Goal: Information Seeking & Learning: Learn about a topic

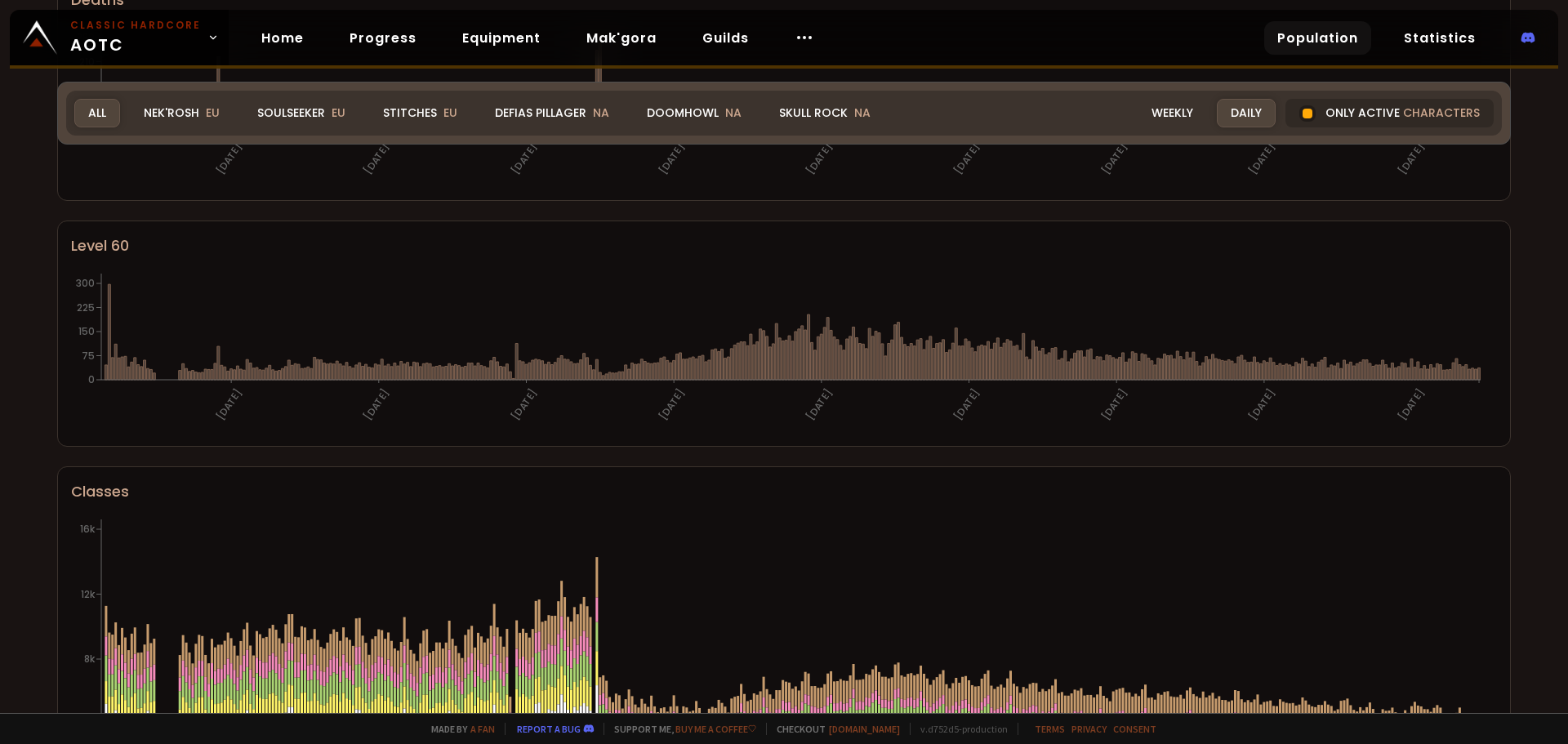
scroll to position [106, 0]
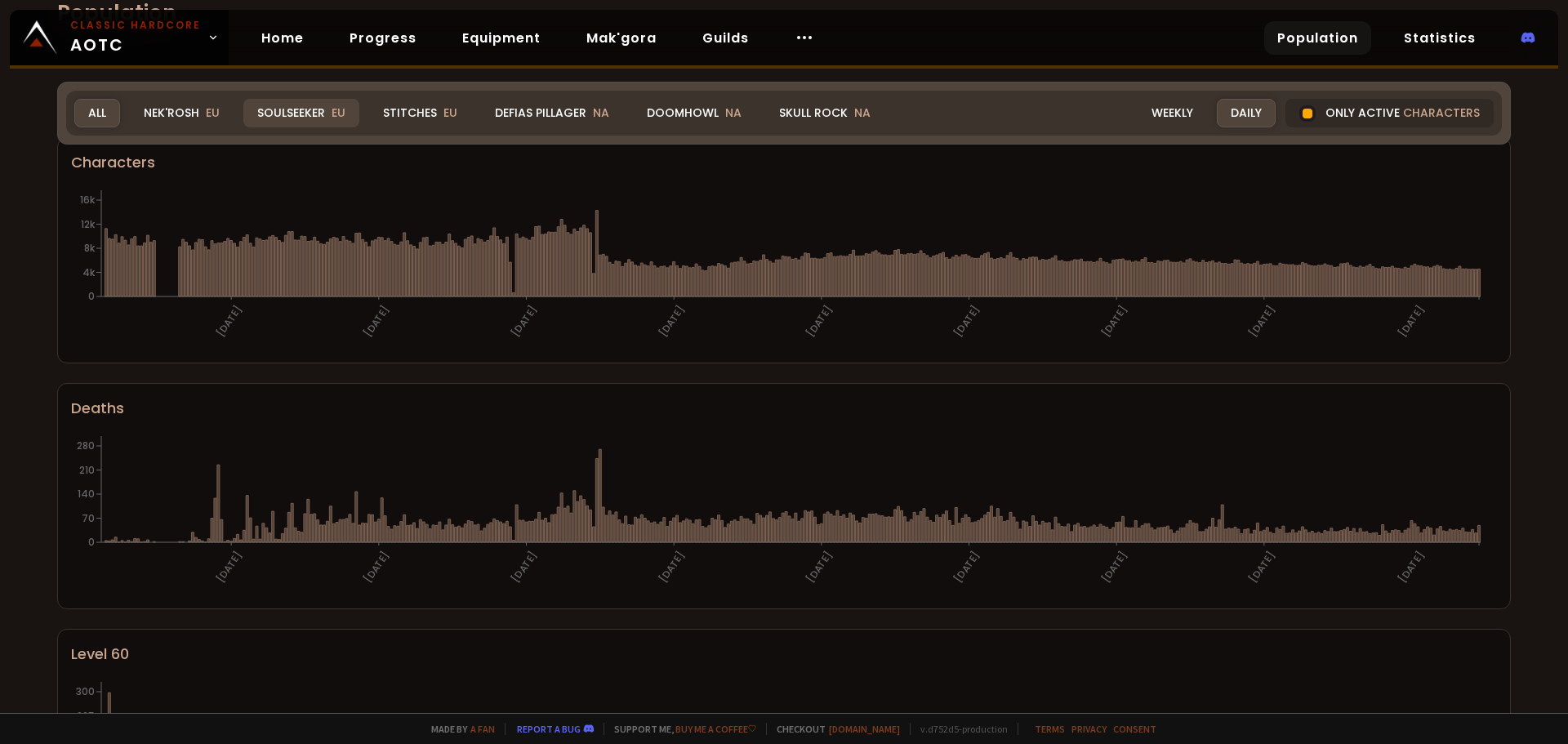
drag, startPoint x: 276, startPoint y: 112, endPoint x: 267, endPoint y: 118, distance: 10.8
click at [276, 112] on div "Soulseeker EU" at bounding box center [301, 113] width 116 height 28
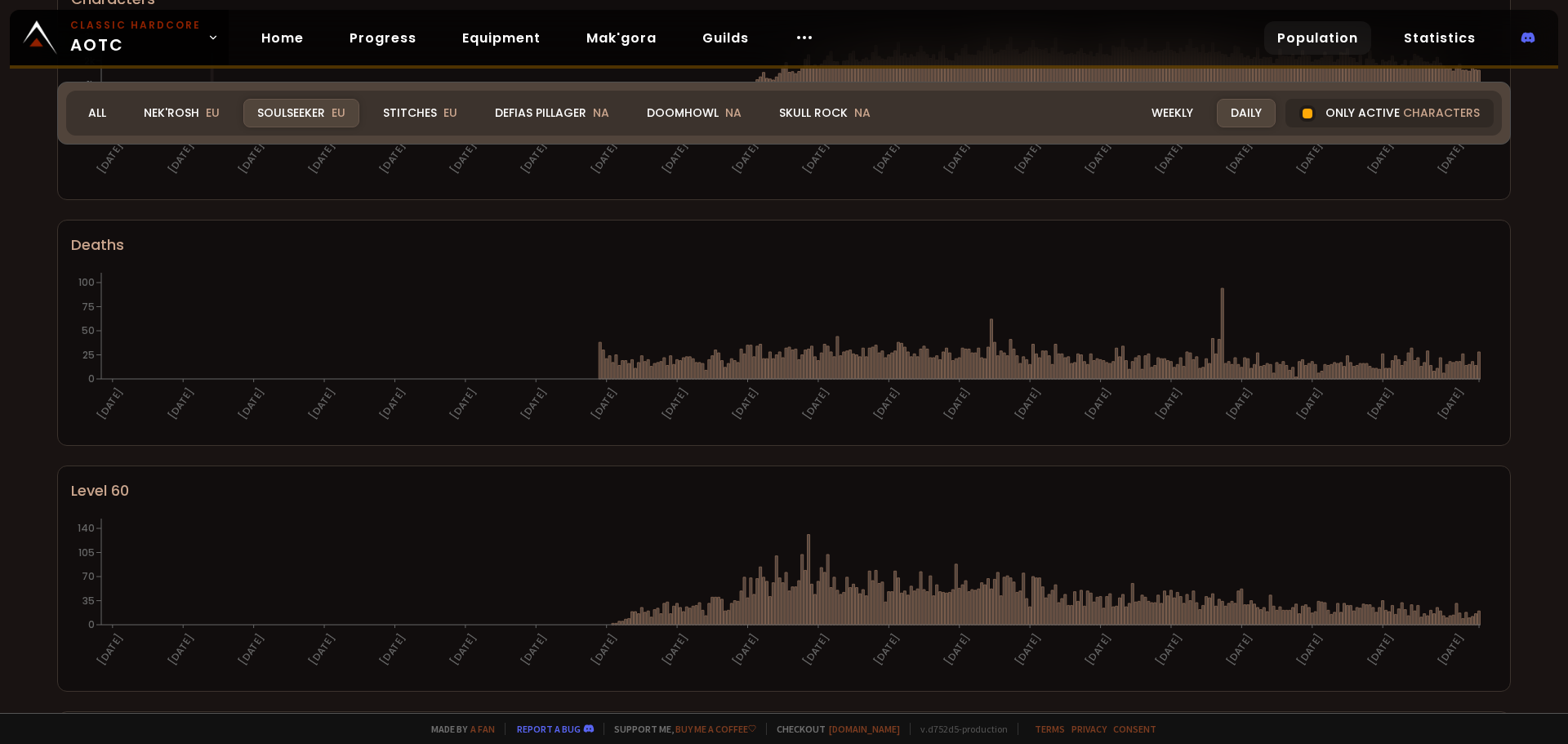
scroll to position [216, 0]
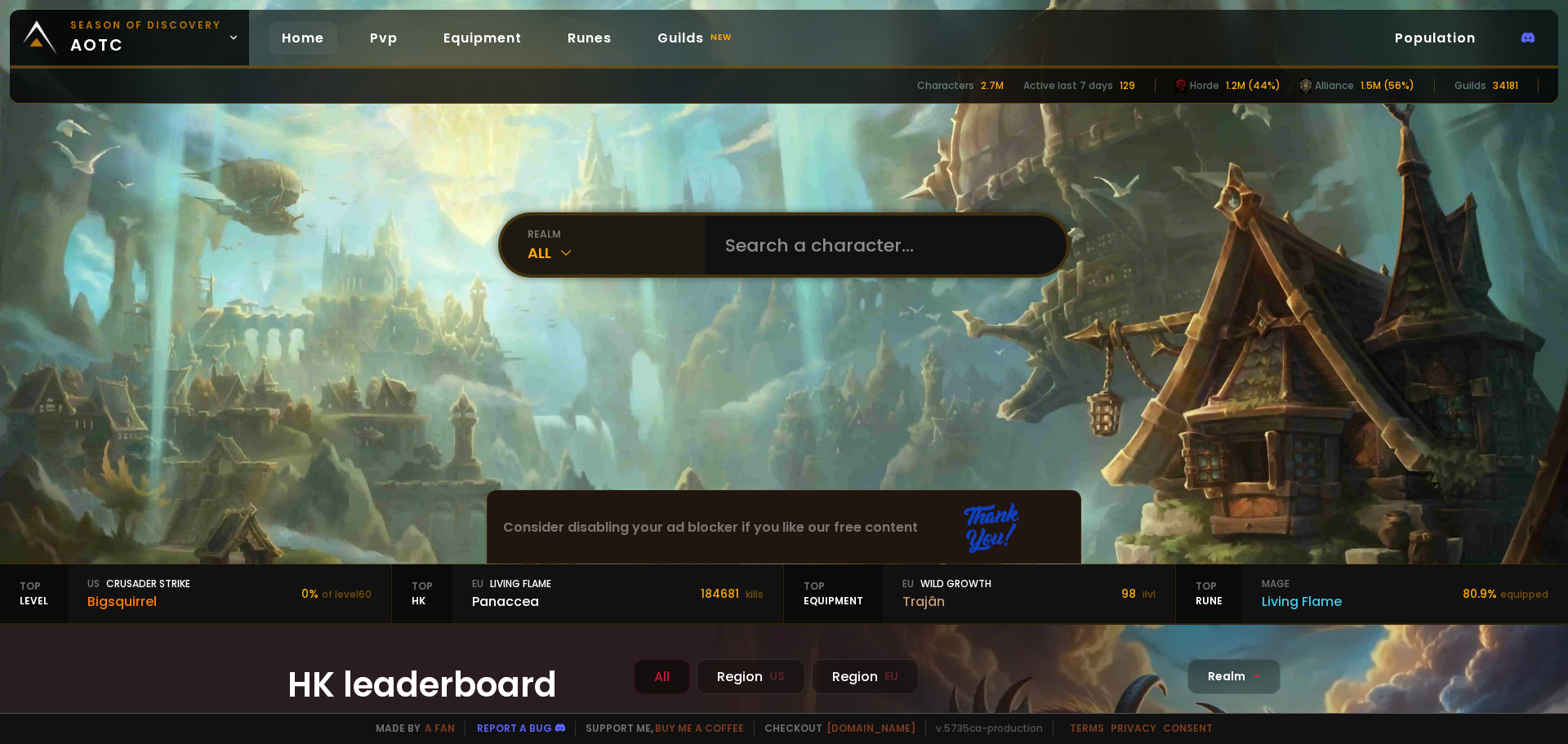
click at [605, 248] on div "All" at bounding box center [616, 253] width 178 height 22
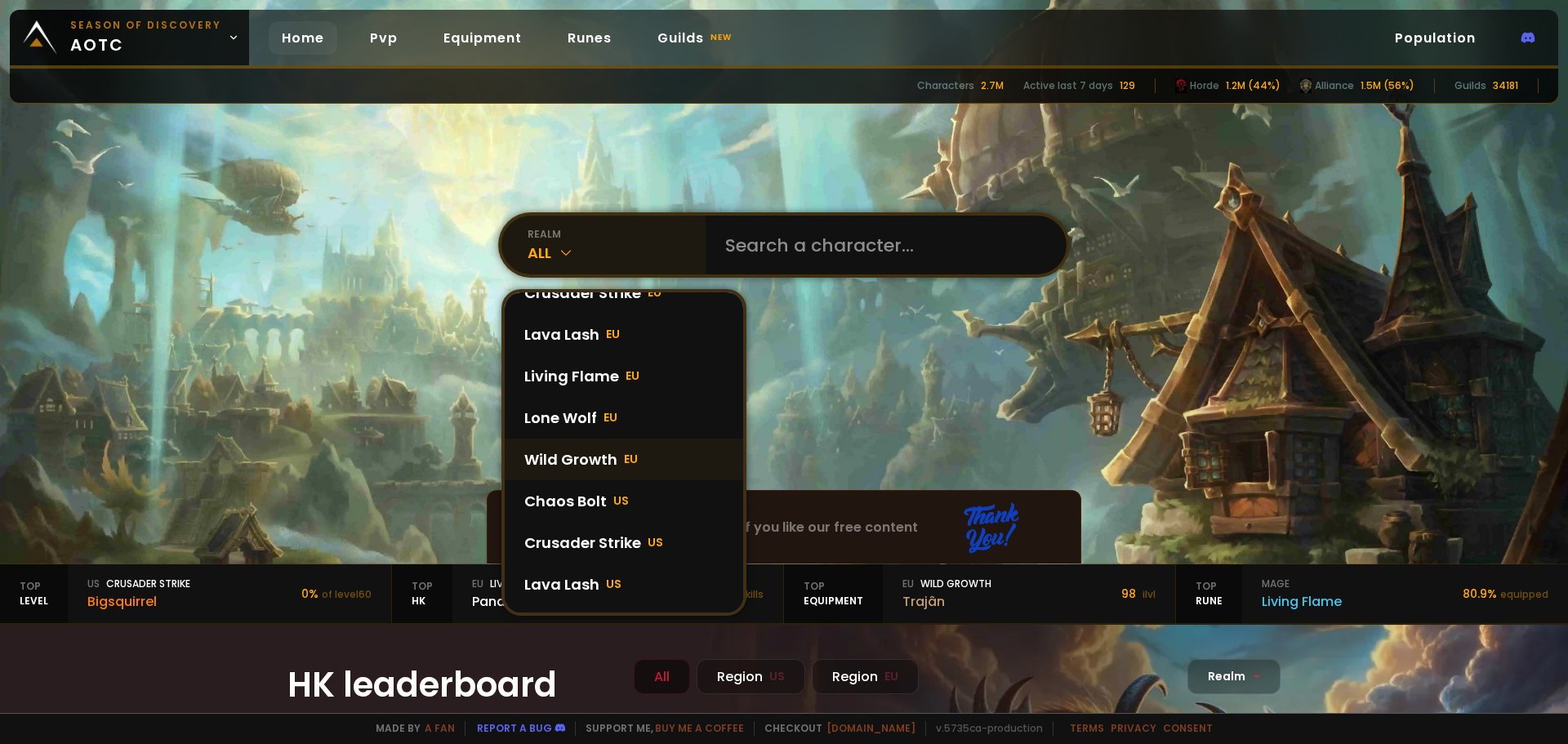
scroll to position [163, 0]
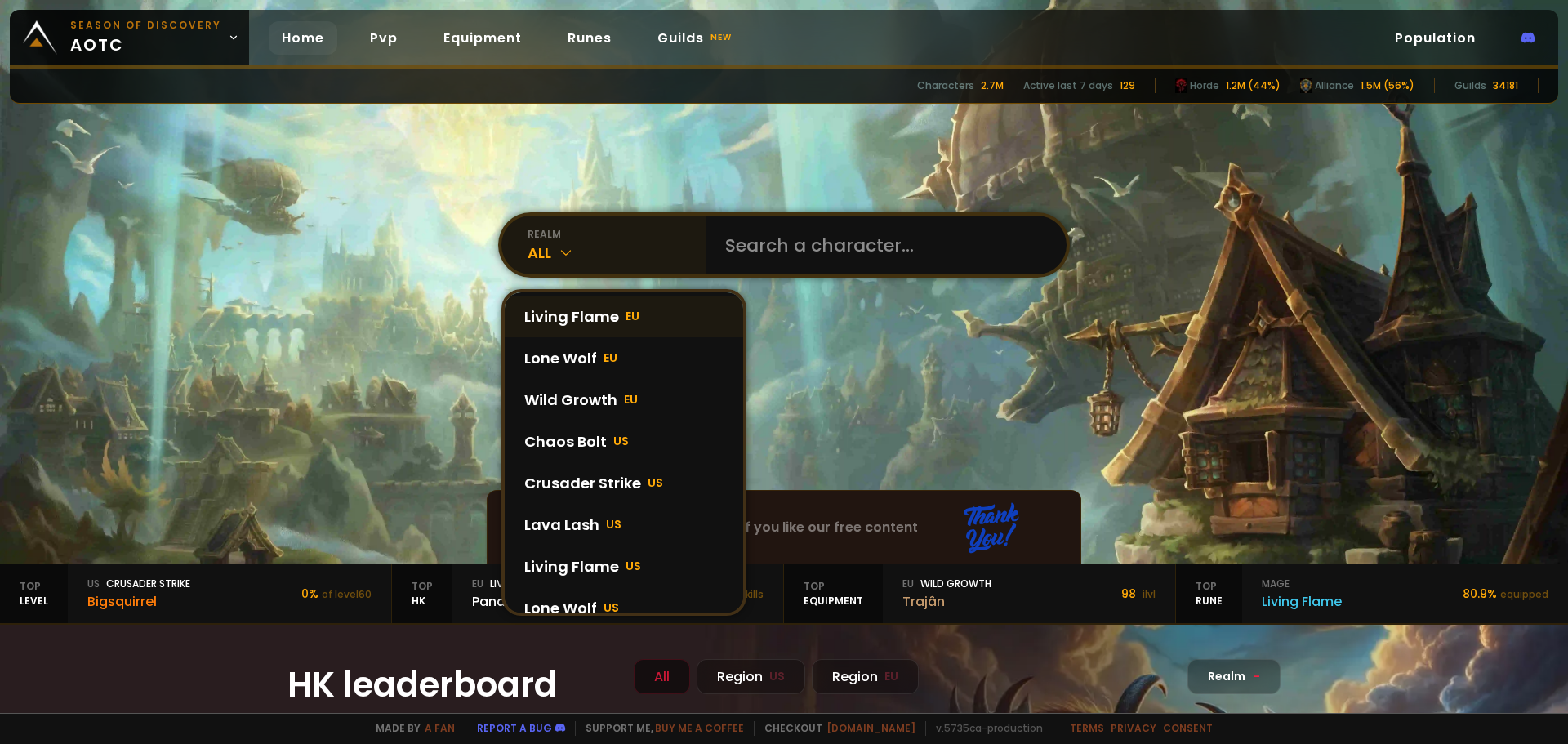
click at [580, 317] on div "Living Flame EU" at bounding box center [623, 317] width 238 height 41
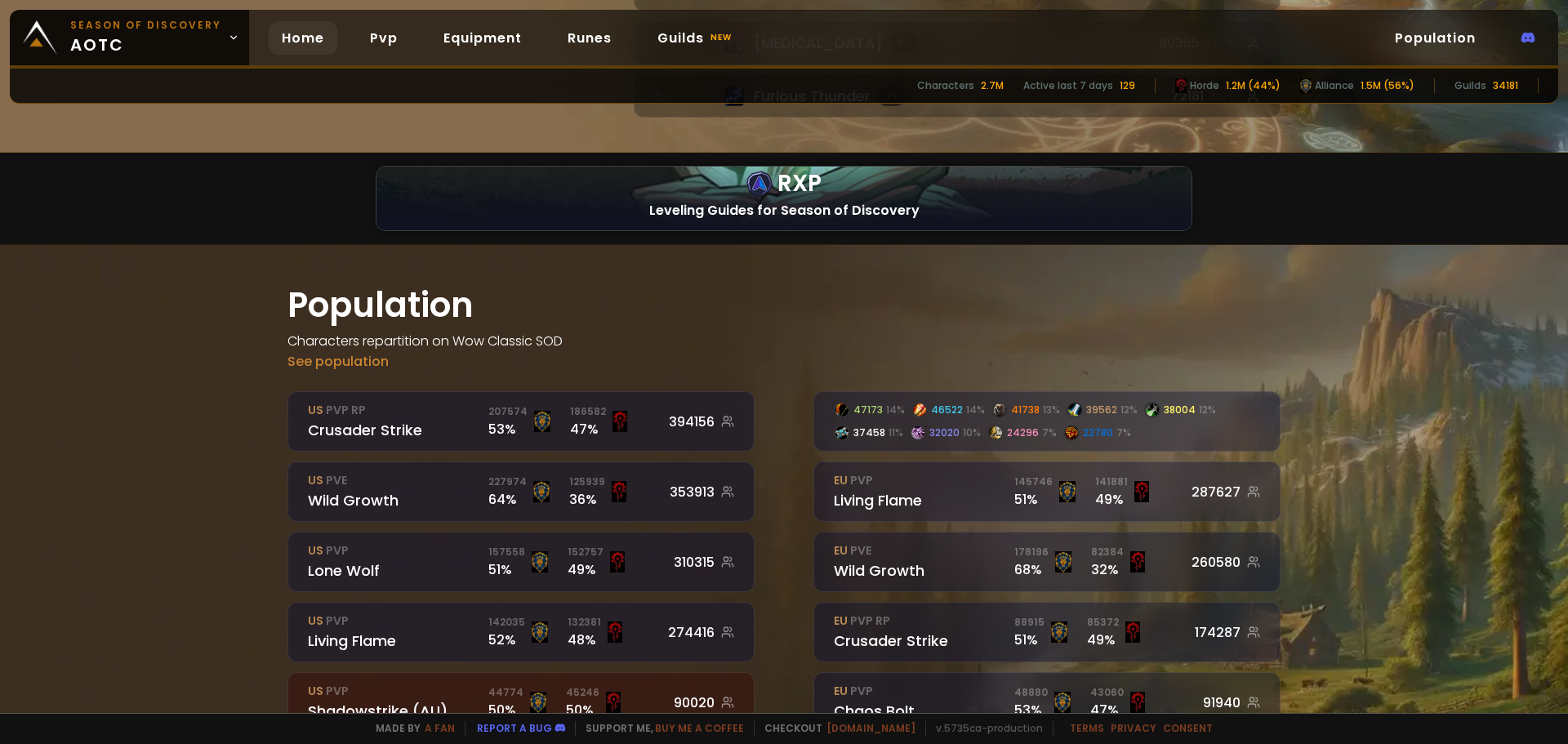
scroll to position [2139, 0]
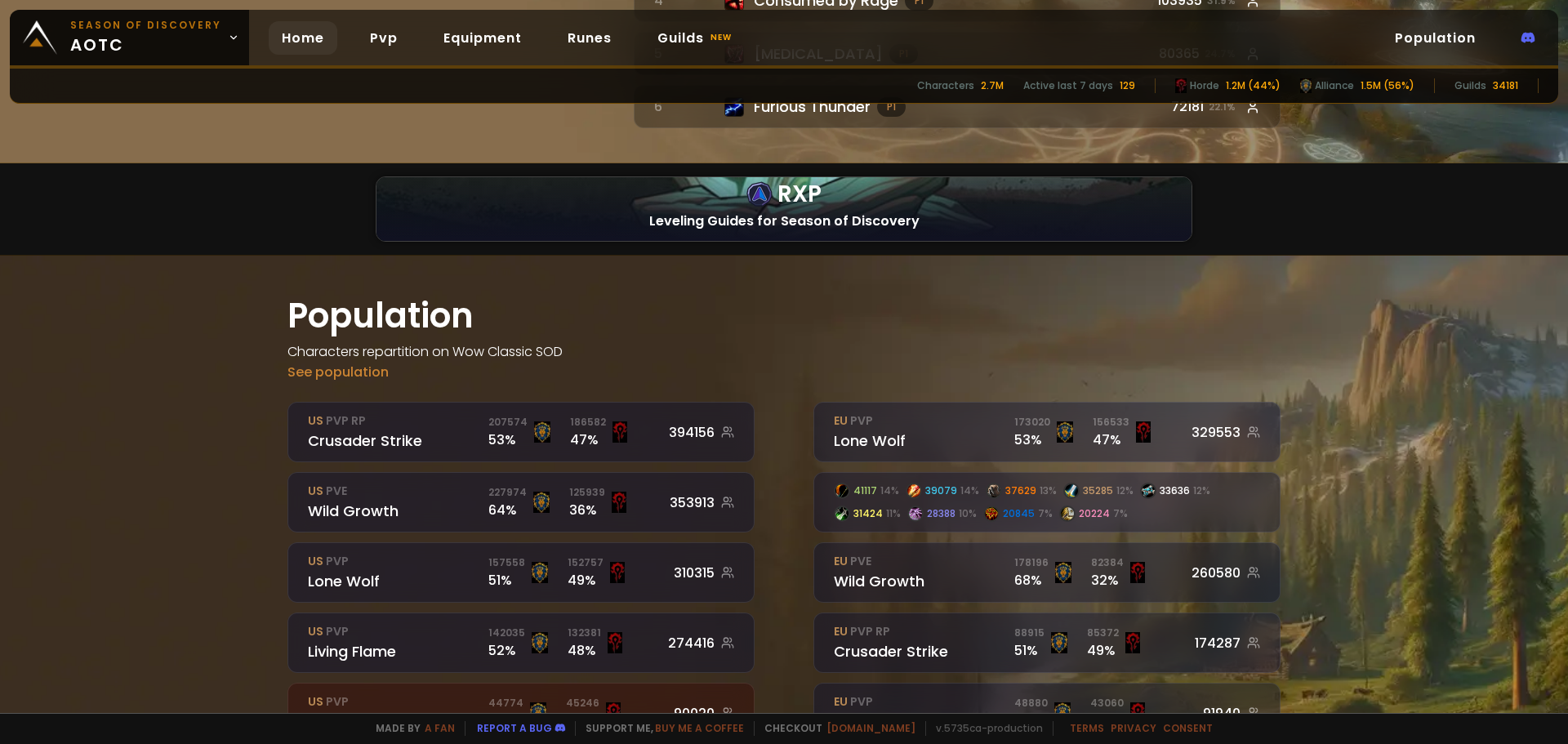
click at [1179, 473] on div "41117 14 % 39079 14 % 37629 13 % 35285 12 % 33636 12 % 31424 11 % 28388 10 % 20…" at bounding box center [1047, 502] width 466 height 58
click at [1156, 476] on div "41117 14 % 39079 14 % 37629 13 % 35285 12 % 33636 12 % 31424 11 % 28388 10 % 20…" at bounding box center [1047, 502] width 466 height 58
click at [818, 473] on div "41117 14 % 39079 14 % 37629 13 % 35285 12 % 33636 12 % 31424 11 % 28388 10 % 20…" at bounding box center [1047, 502] width 466 height 58
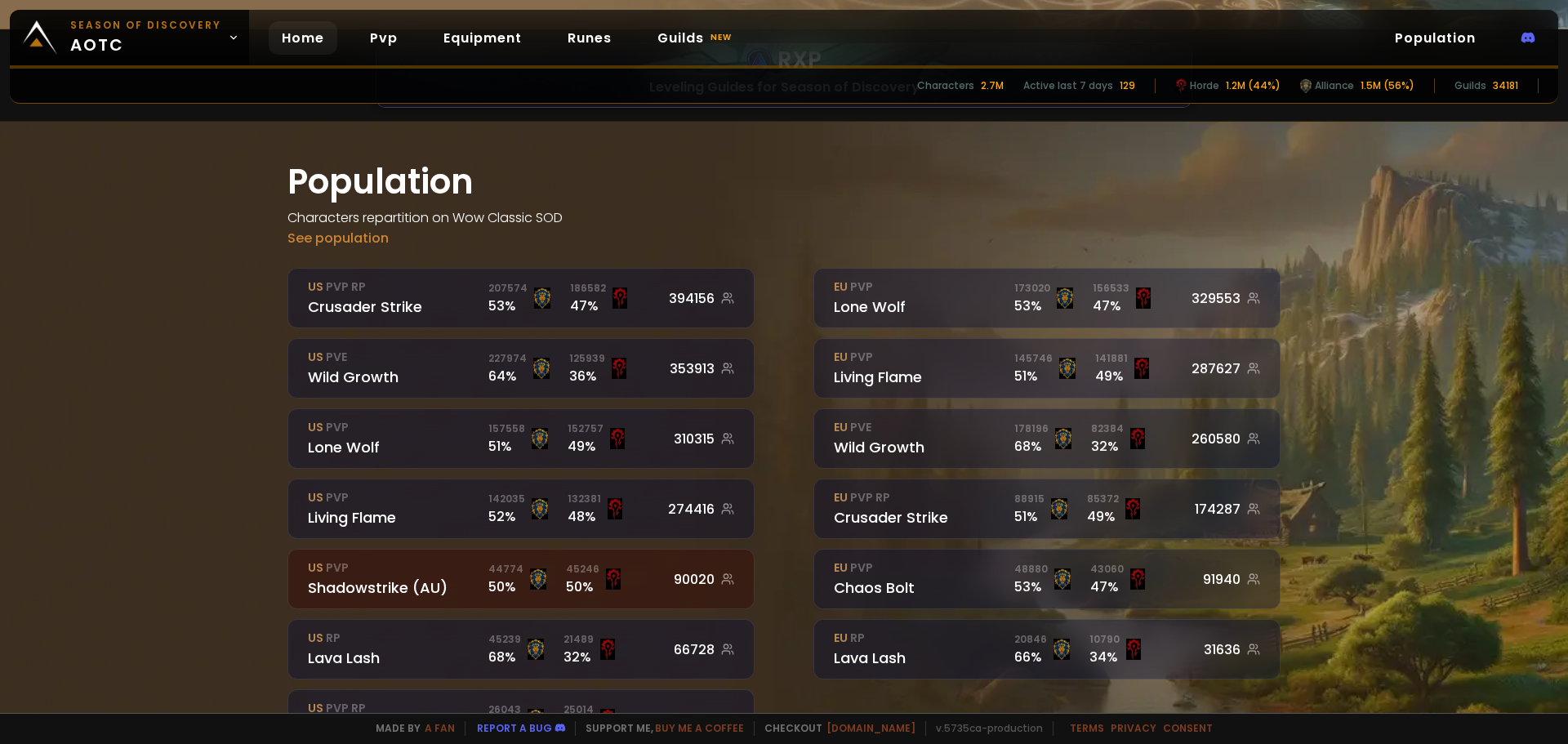
scroll to position [2303, 0]
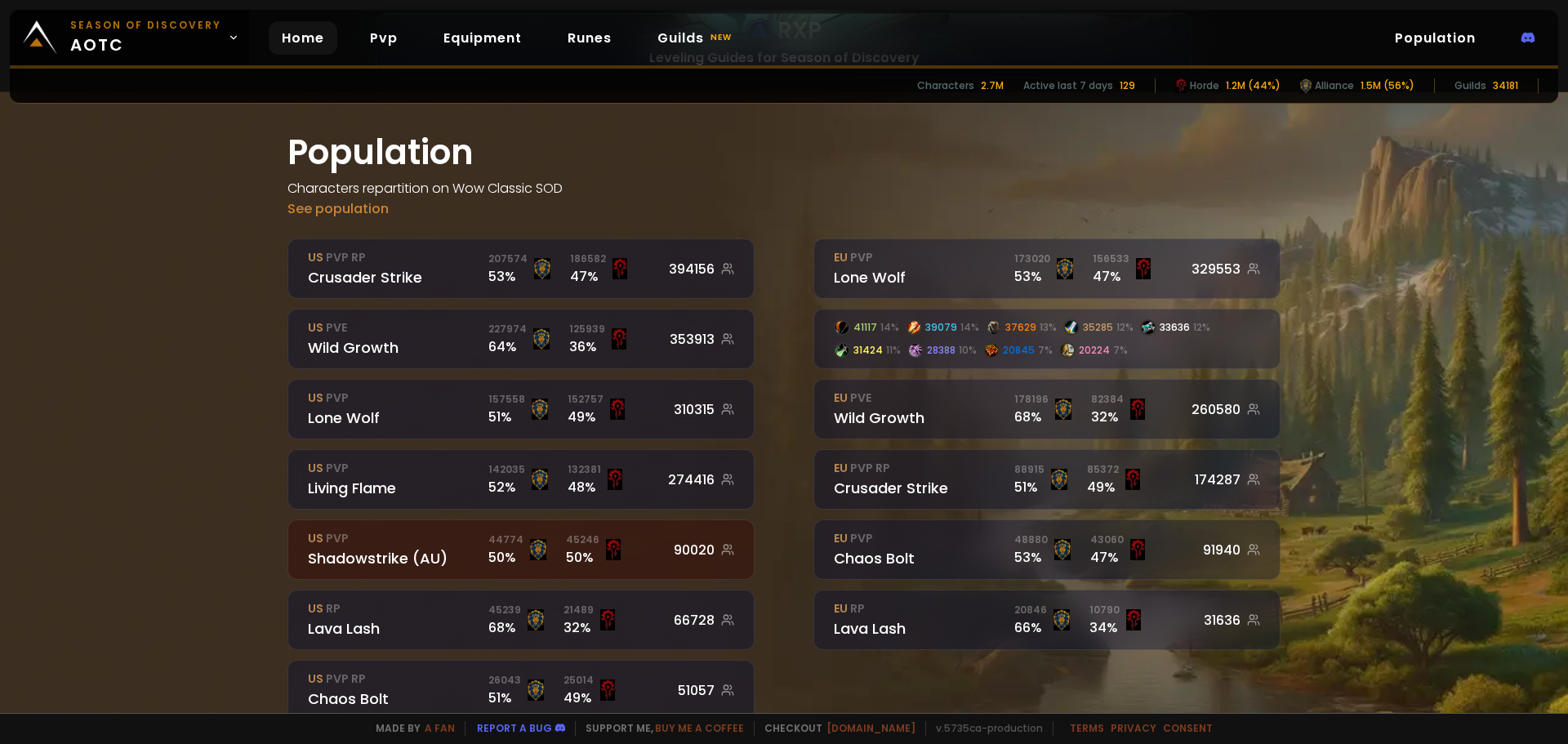
click at [1222, 310] on div "41117 14 % 39079 14 % 37629 13 % 35285 12 % 33636 12 % 31424 11 % 28388 10 % 20…" at bounding box center [1047, 339] width 466 height 58
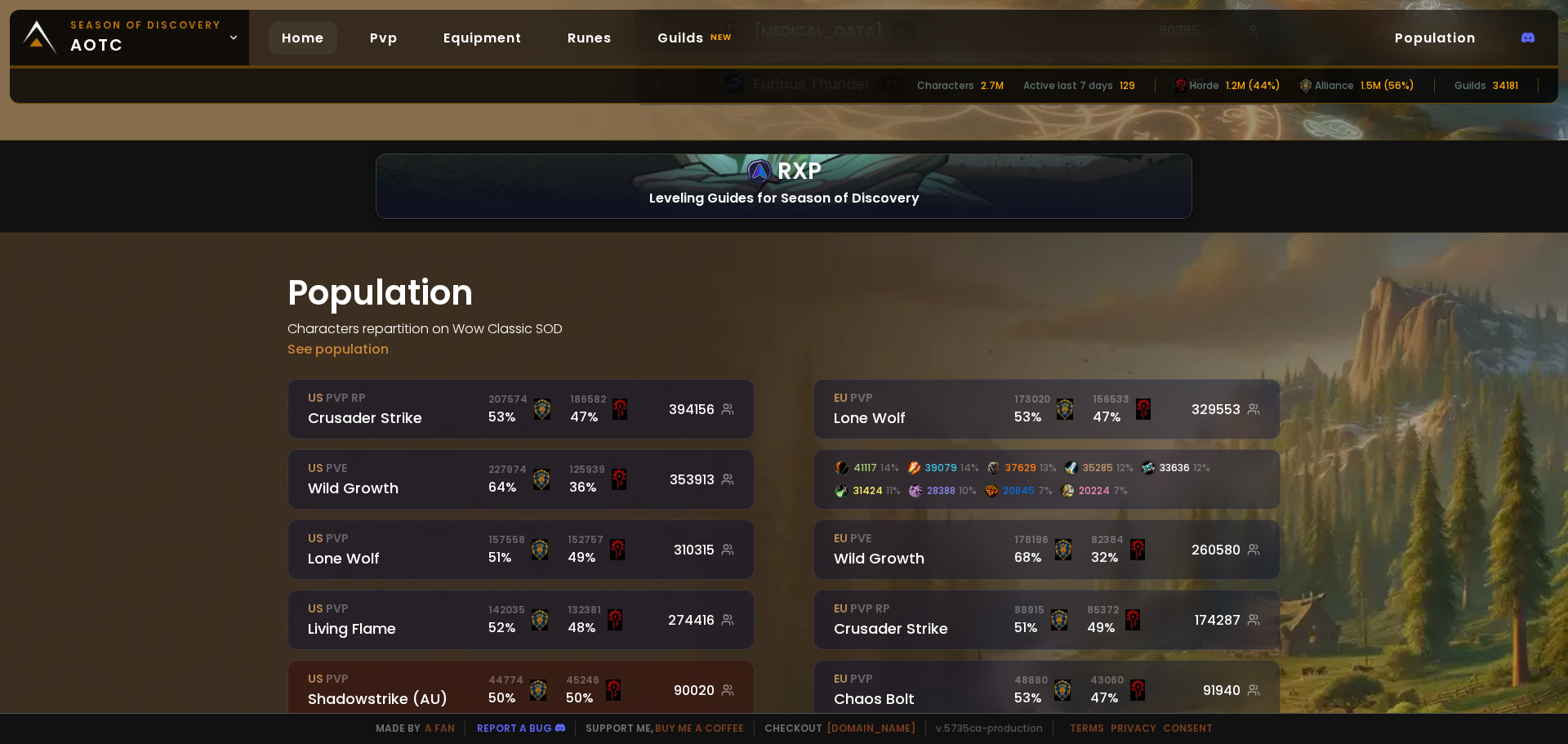
scroll to position [2139, 0]
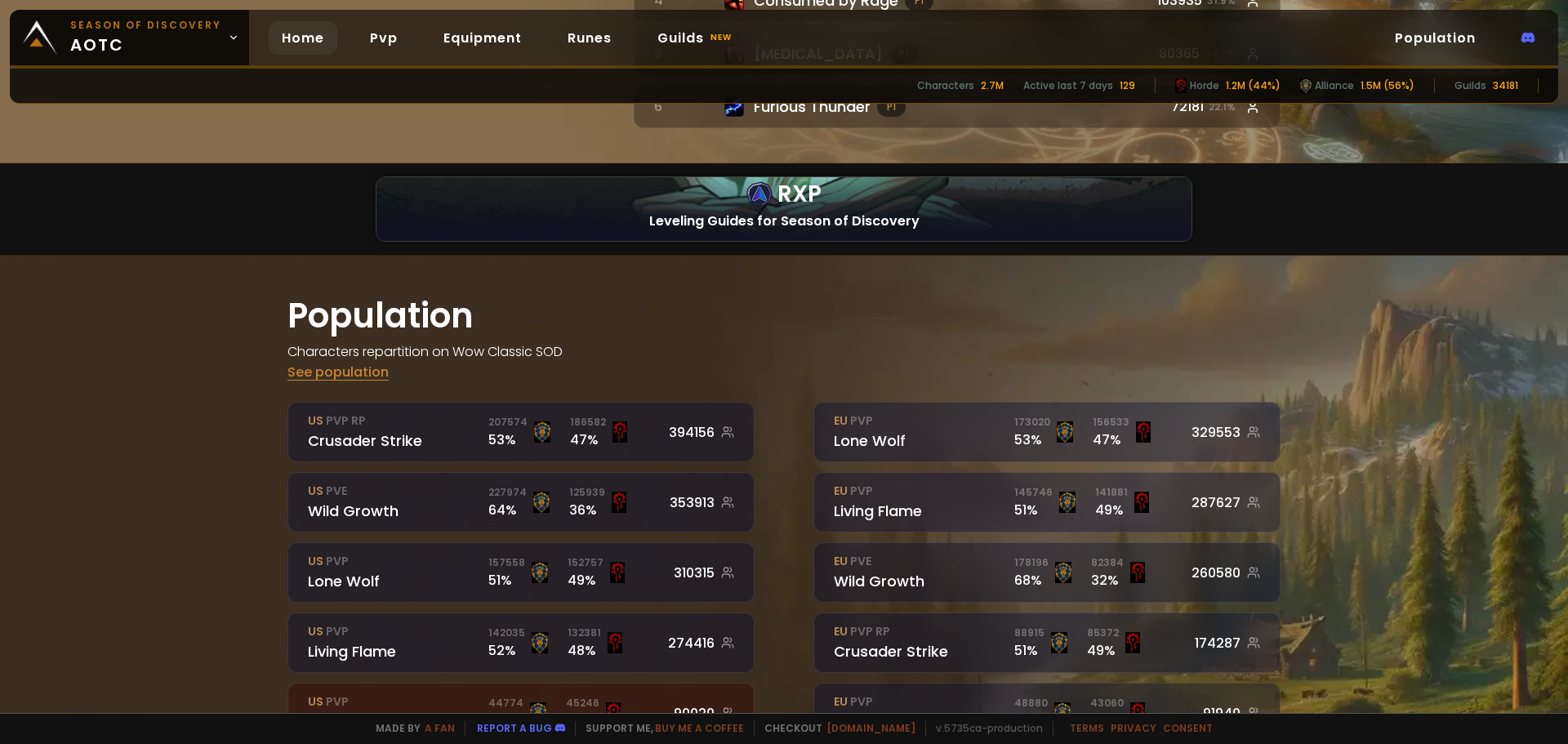
click at [325, 363] on link "See population" at bounding box center [338, 372] width 101 height 19
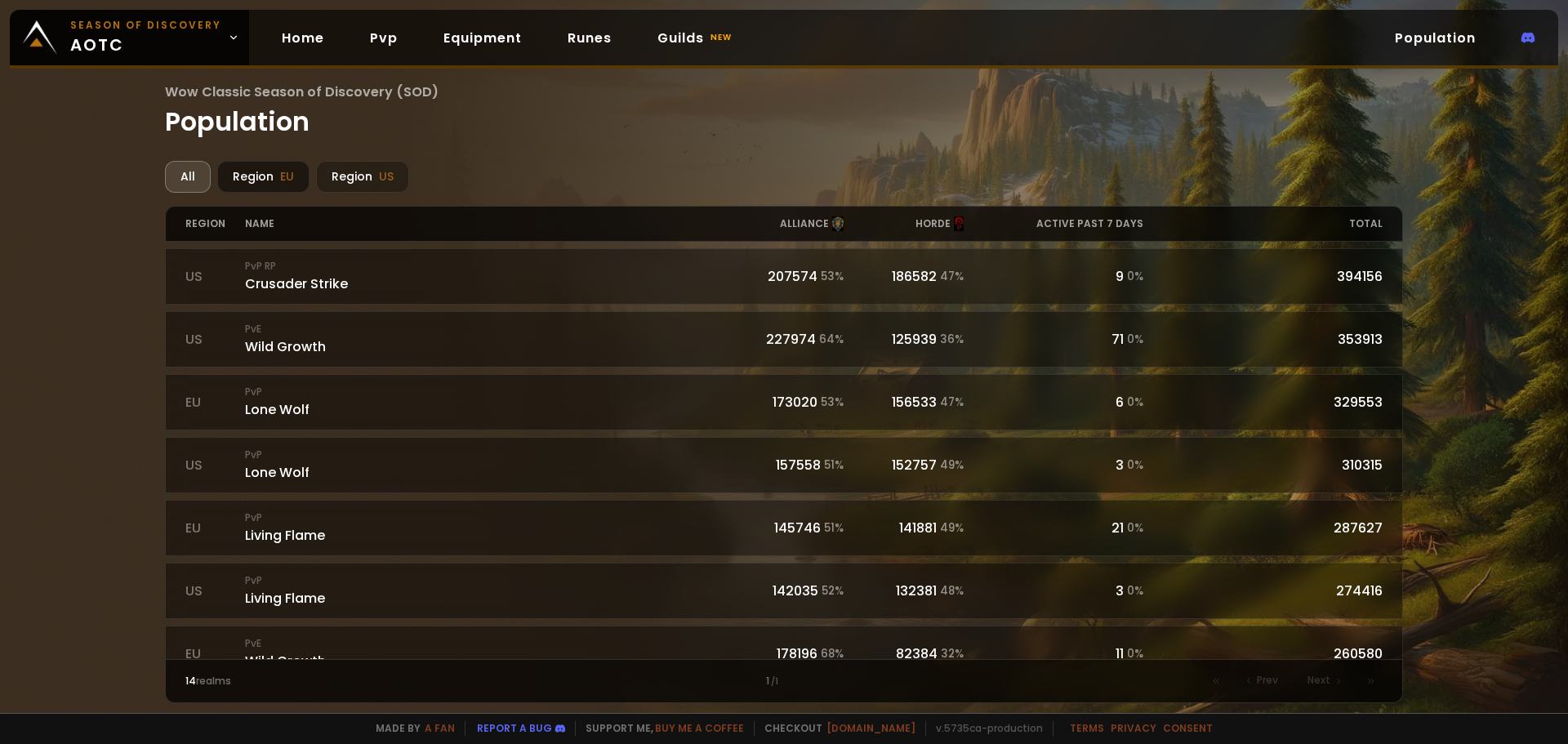
click at [249, 181] on div "Region EU" at bounding box center [263, 176] width 92 height 32
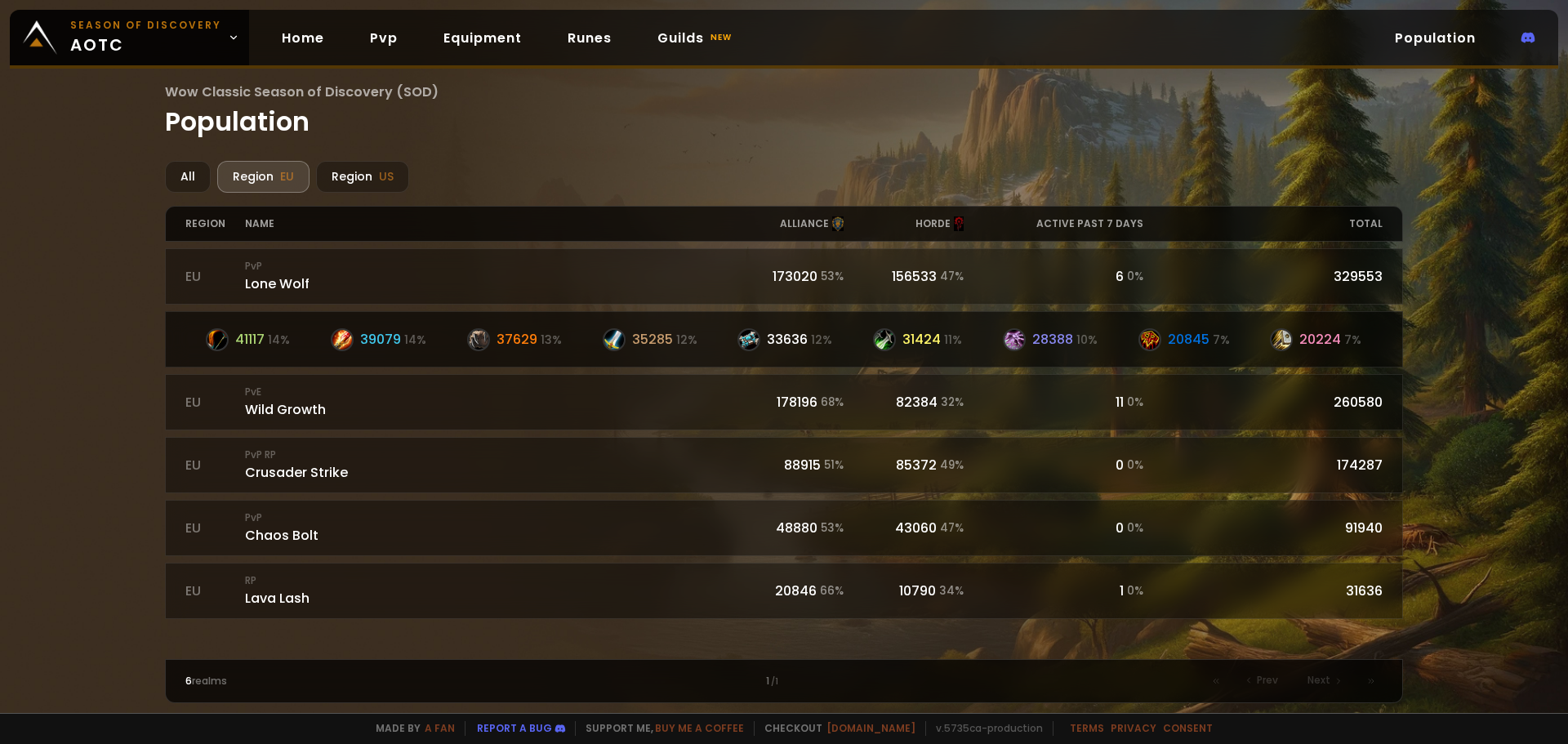
click at [1387, 343] on div "41117 14 % 39079 14 % 37629 13 % 35285 12 % 33636 12 % 31424 11 % 28388 10 % 20…" at bounding box center [784, 340] width 1237 height 23
click at [1120, 345] on div "21 0 %" at bounding box center [1053, 340] width 180 height 21
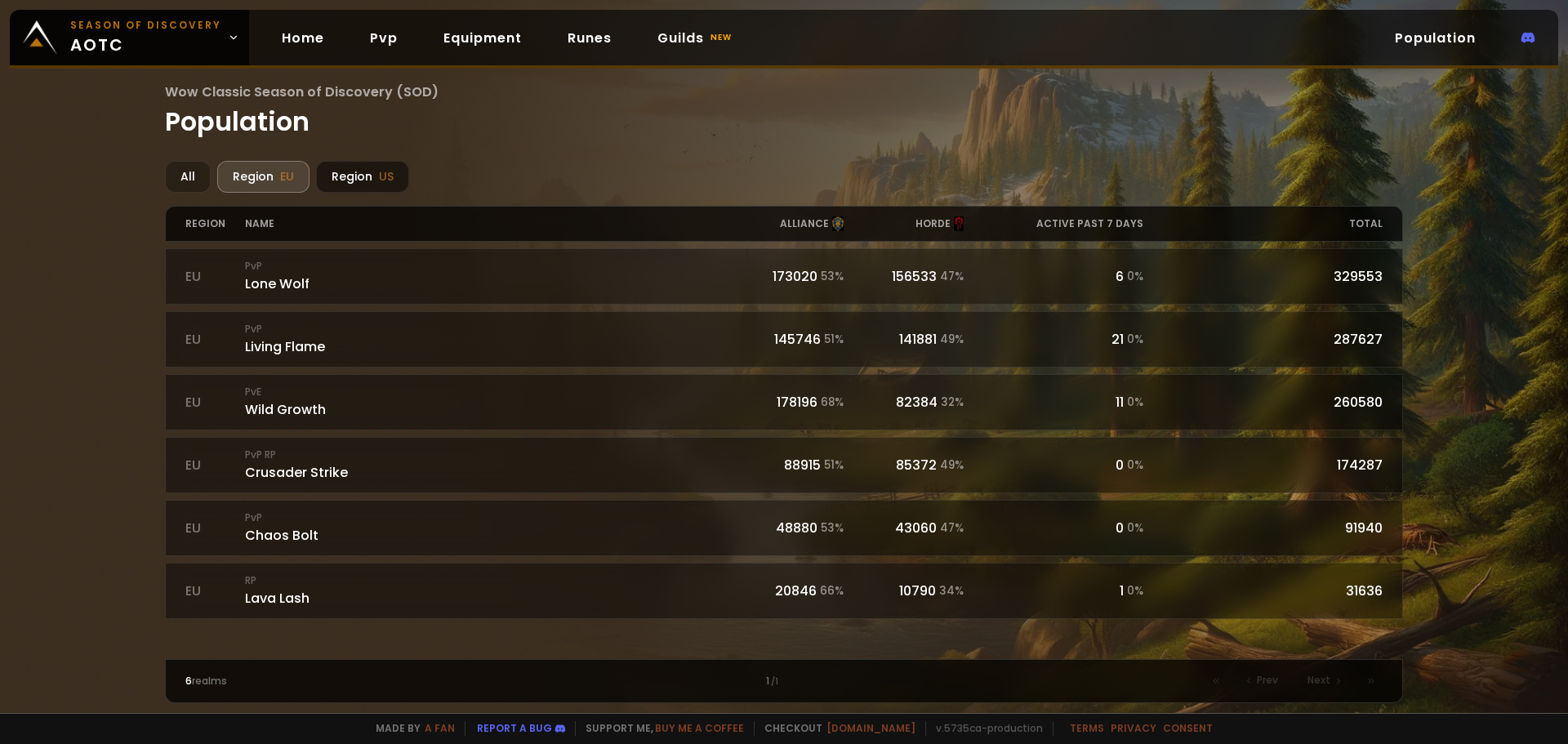
click at [328, 174] on div "Region US" at bounding box center [363, 176] width 93 height 32
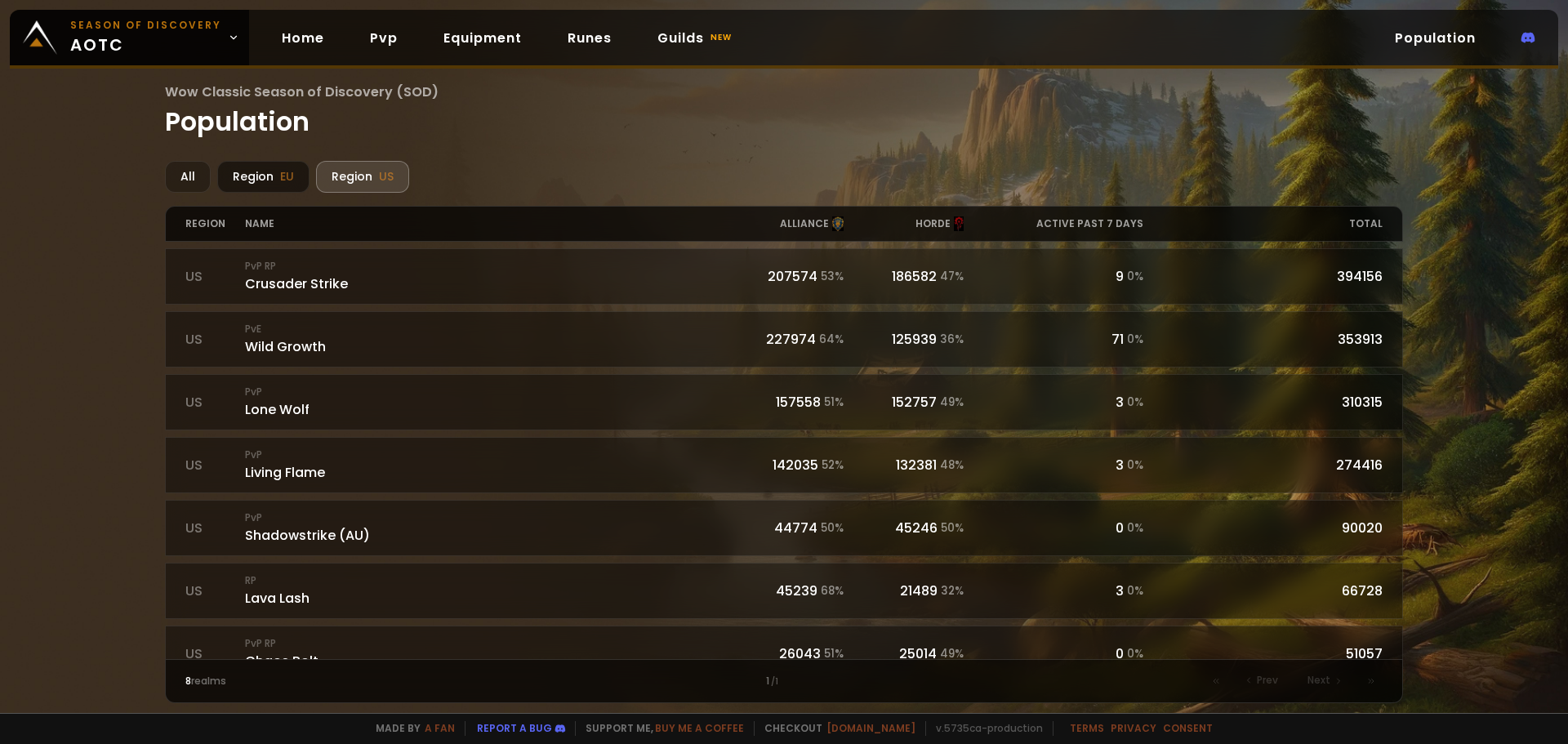
click at [253, 175] on div "Region EU" at bounding box center [263, 176] width 92 height 32
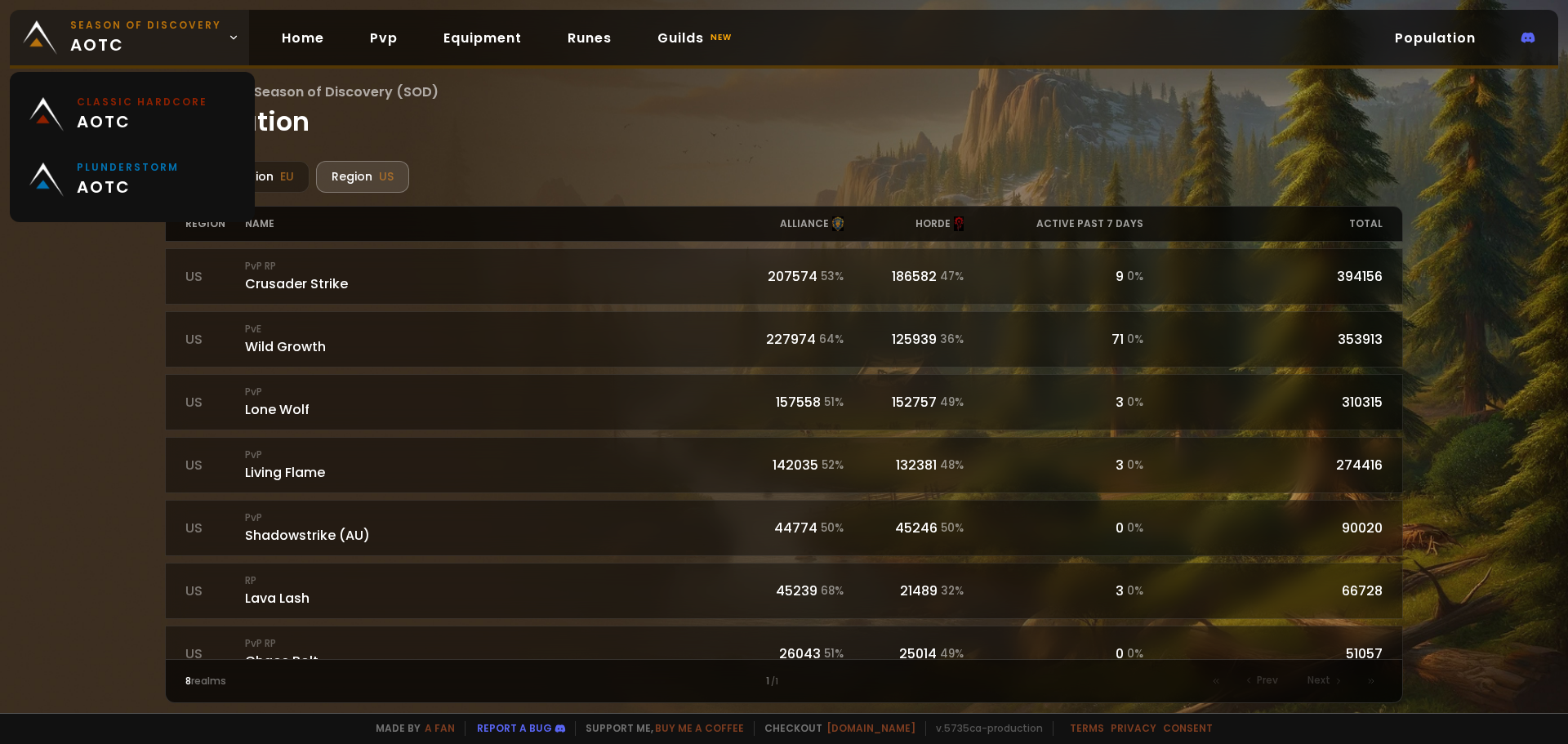
click at [165, 37] on span "Season of Discovery aotc" at bounding box center [146, 38] width 151 height 40
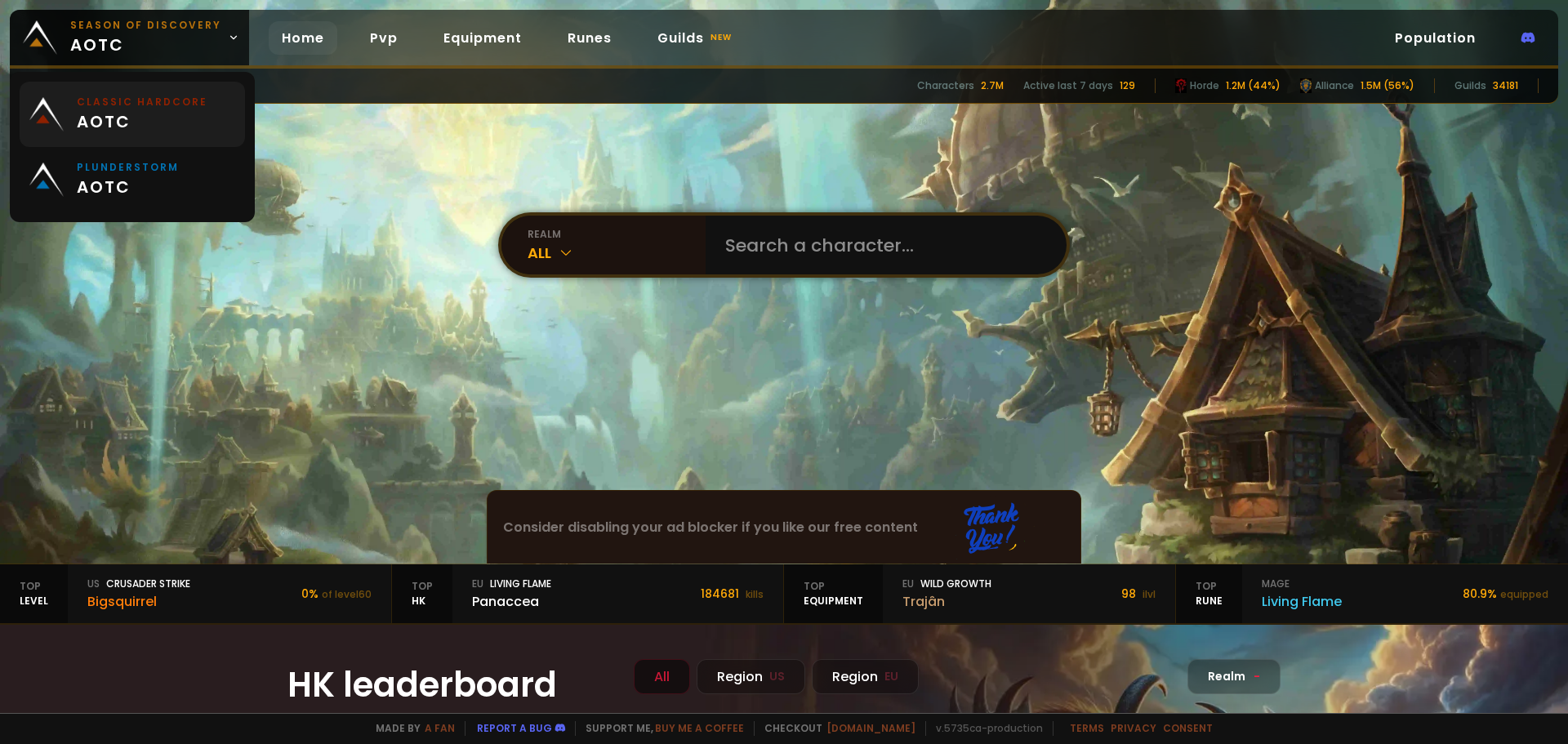
click at [132, 129] on span "aotc" at bounding box center [142, 121] width 131 height 25
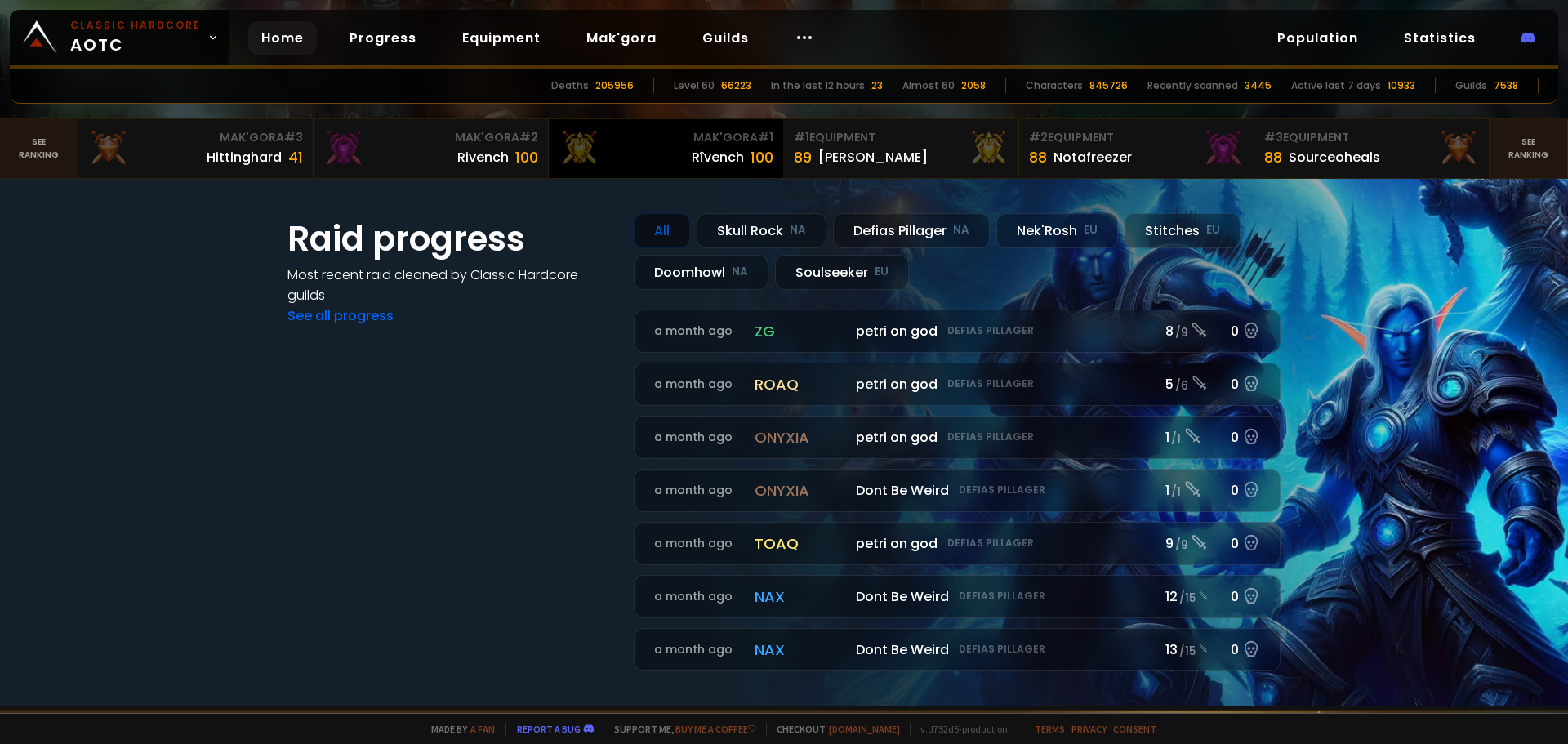
scroll to position [327, 0]
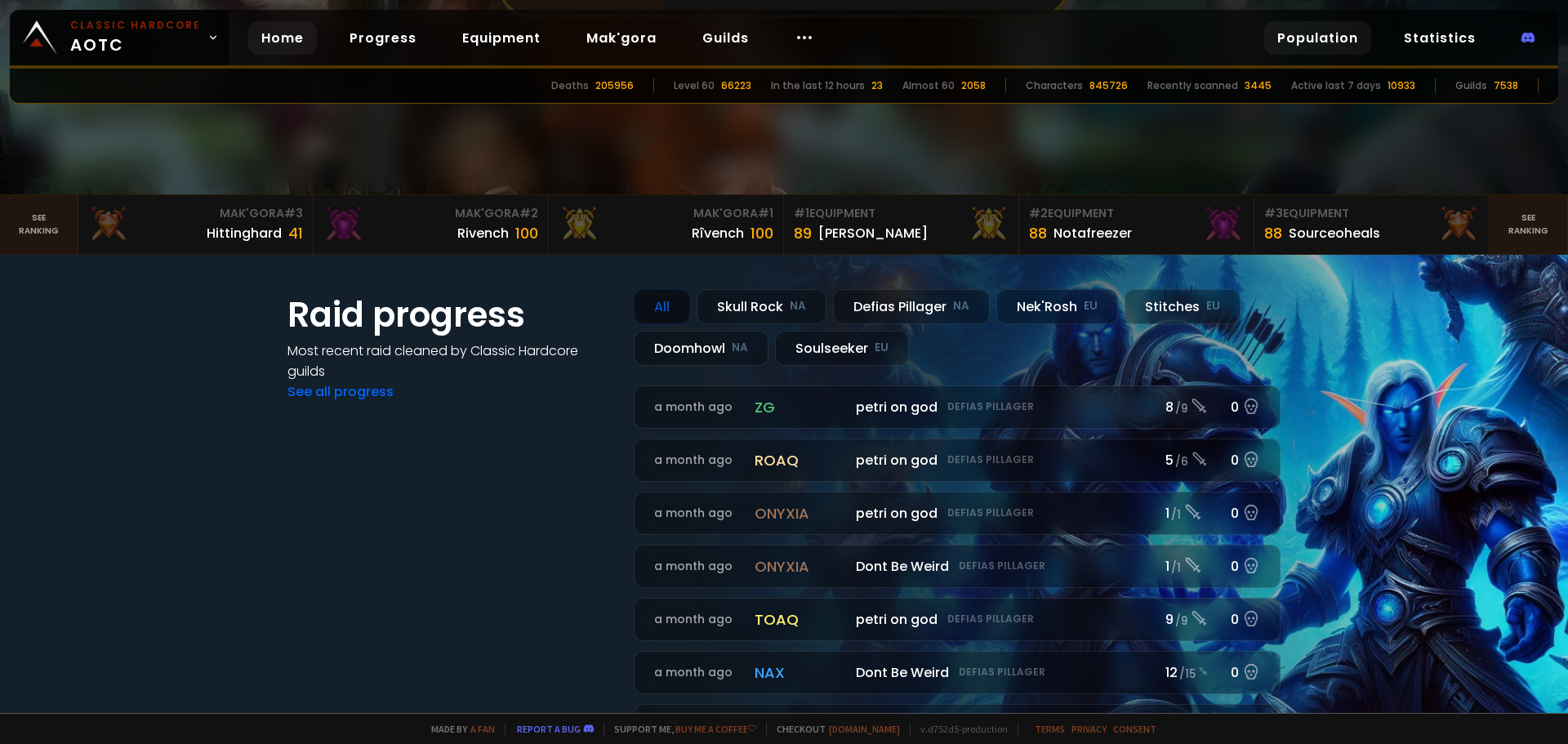
click at [1320, 41] on link "Population" at bounding box center [1318, 38] width 107 height 34
